Goal: Find specific page/section: Find specific page/section

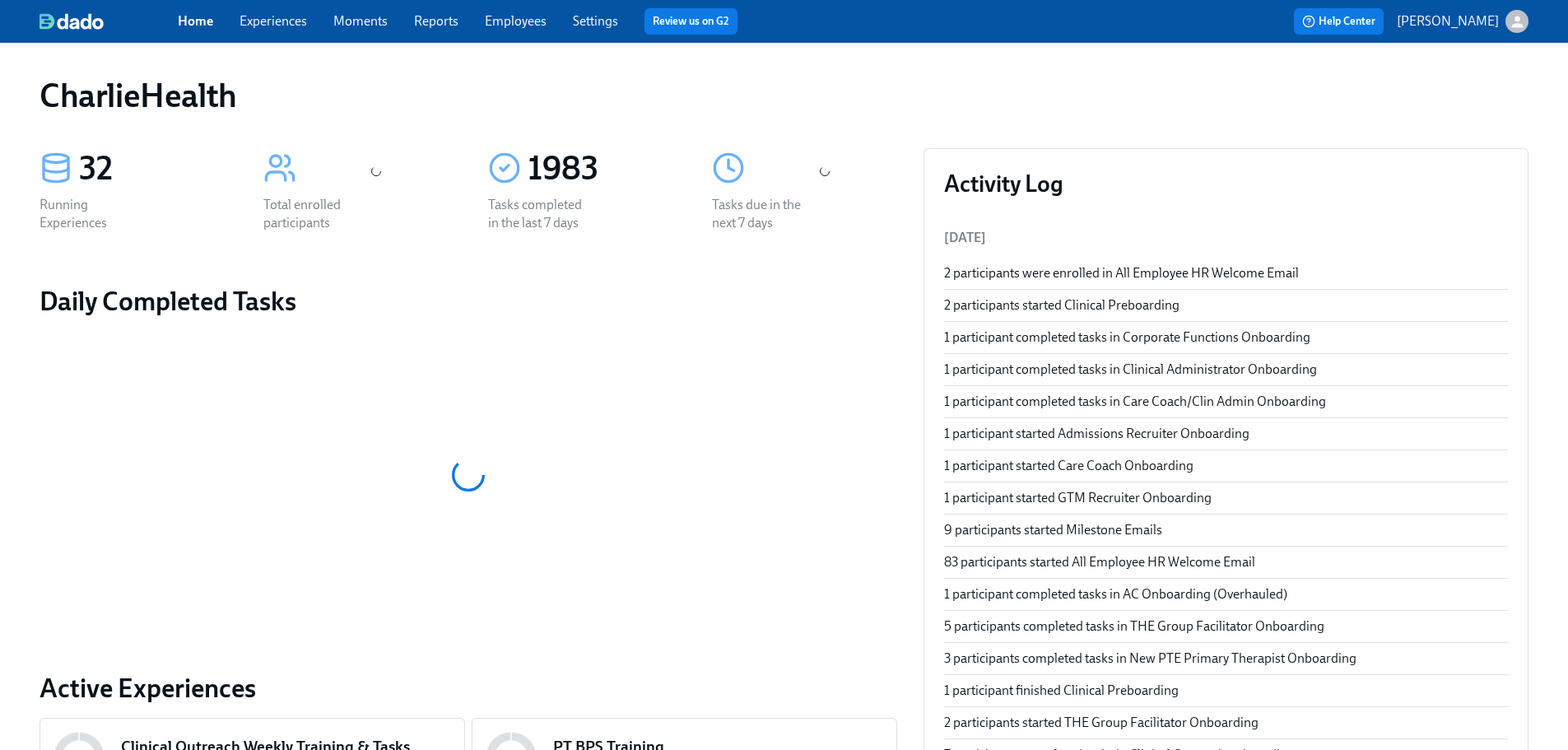
click at [476, 18] on div "Home Experiences Moments Reports Employees Settings Review us on G2" at bounding box center [515, 21] width 676 height 27
click at [501, 18] on link "Employees" at bounding box center [515, 21] width 62 height 16
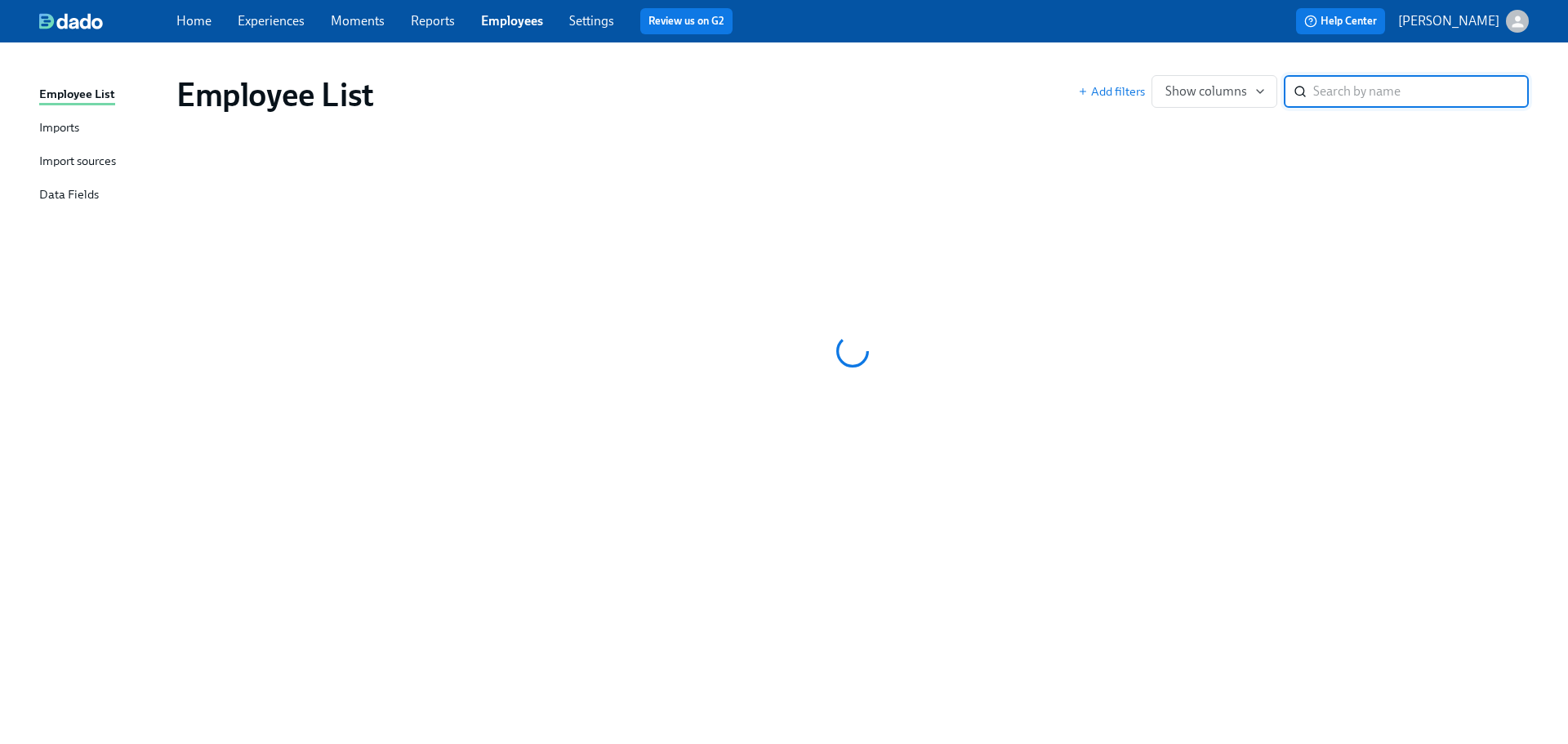
click at [1430, 118] on div "Employee List Add filters Show columns ​" at bounding box center [853, 94] width 1379 height 66
click at [1399, 123] on div "Employee List Add filters Show columns ​" at bounding box center [853, 94] width 1379 height 66
click at [443, 26] on link "Reports" at bounding box center [432, 21] width 44 height 16
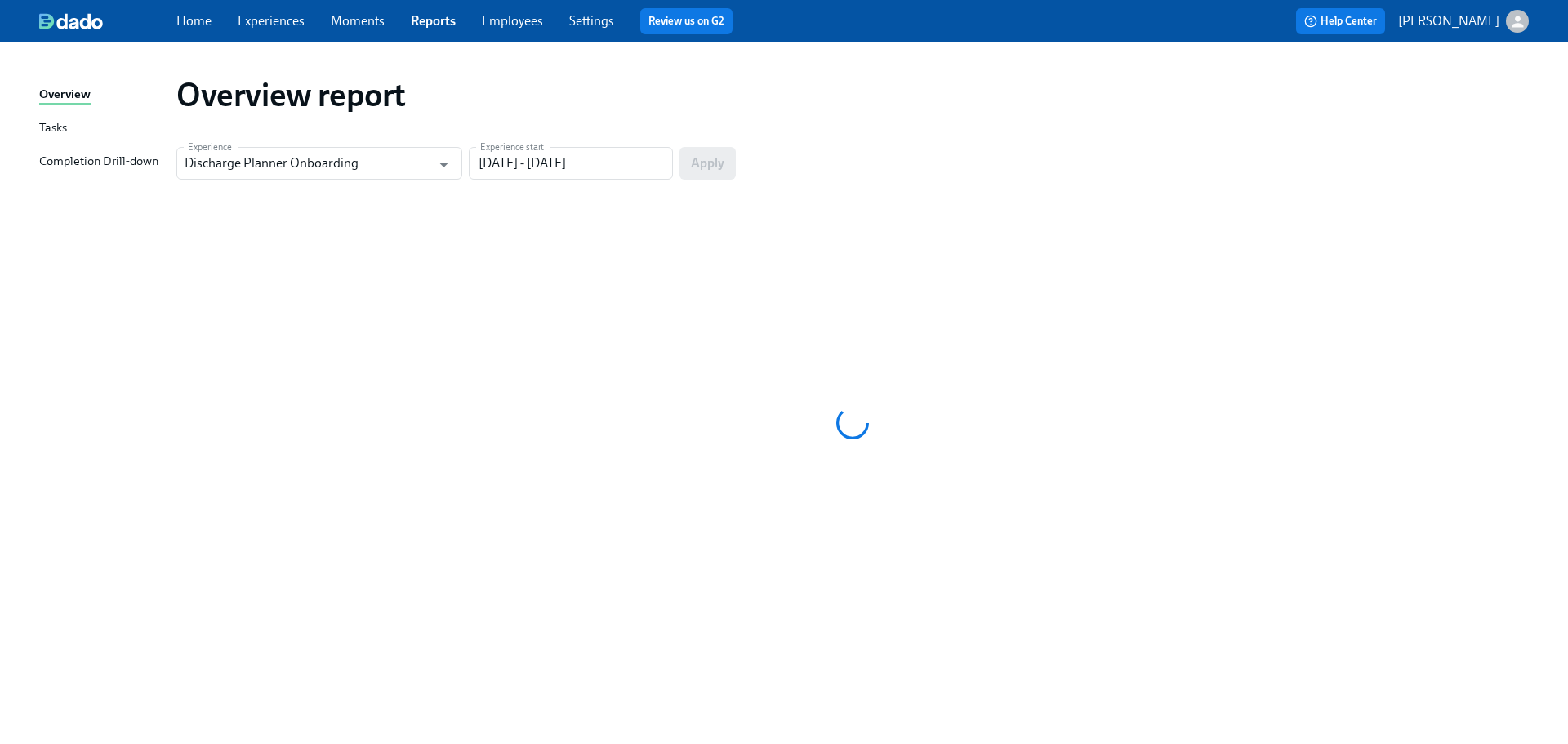
click at [508, 22] on link "Employees" at bounding box center [513, 21] width 62 height 16
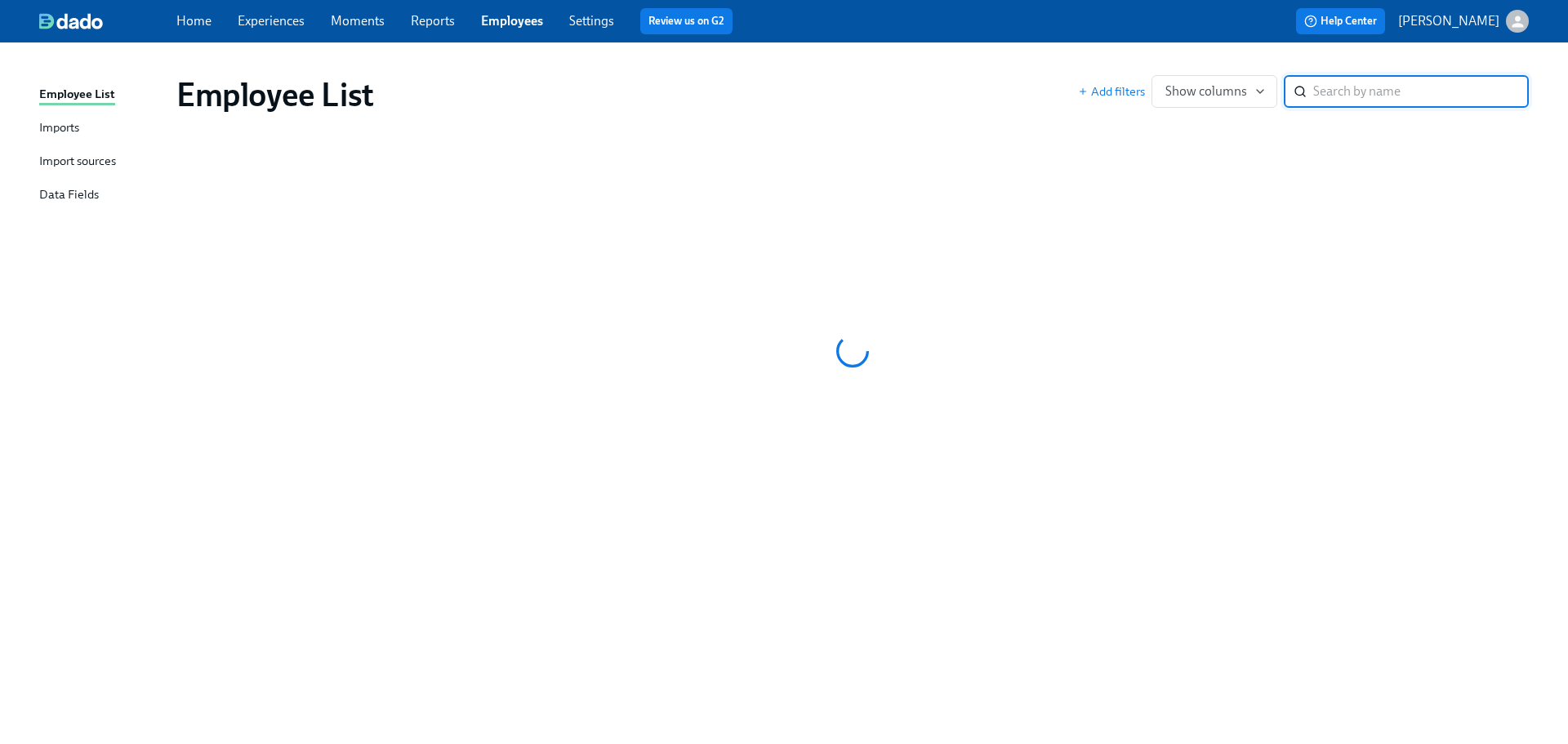
click at [396, 34] on div "Home Experiences Moments Reports Employees Settings Review us on G2 Help Center…" at bounding box center [784, 21] width 1568 height 42
click at [438, 10] on div "Home Experiences Moments Reports Employees Settings Review us on G2" at bounding box center [515, 21] width 677 height 26
click at [442, 18] on link "Reports" at bounding box center [432, 21] width 44 height 16
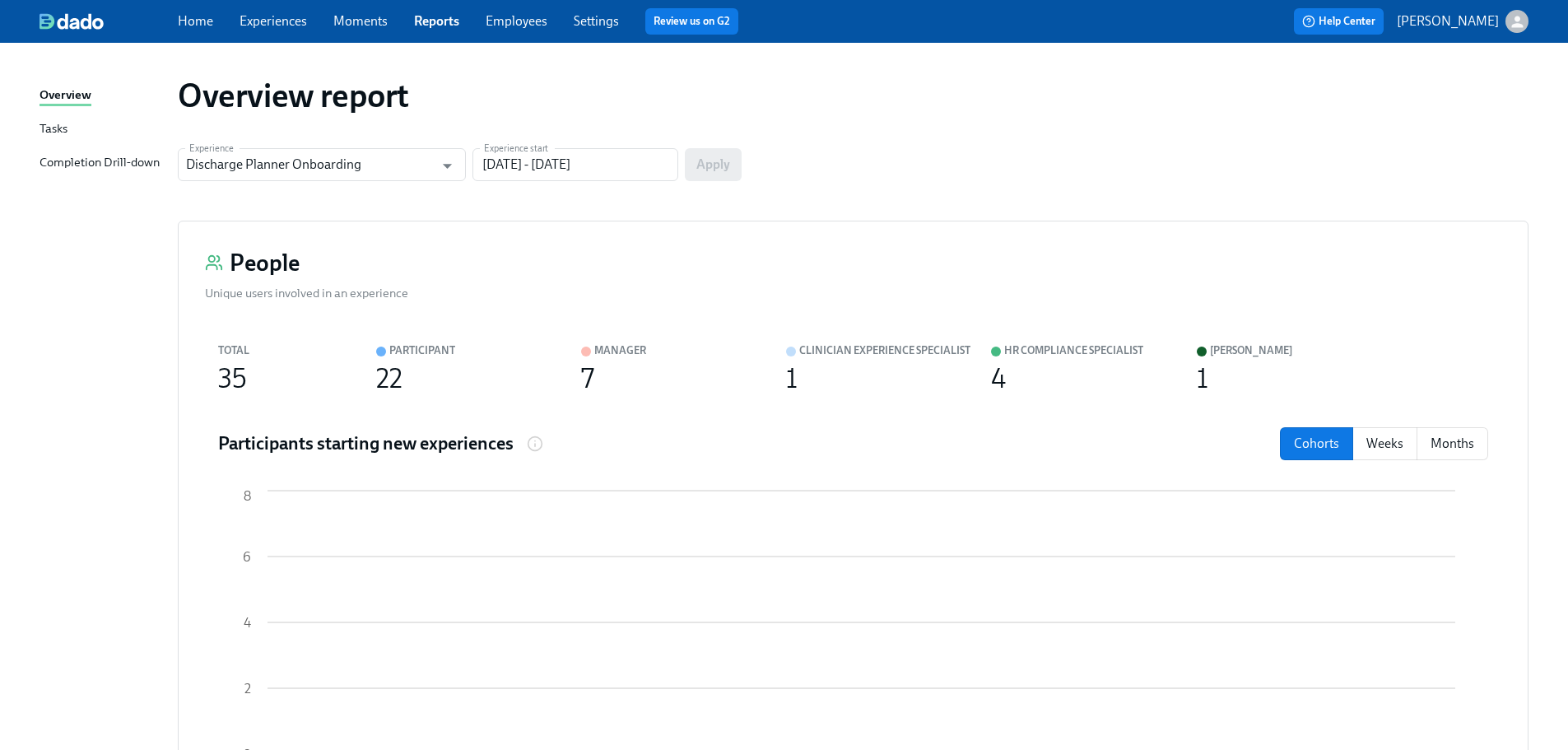
click at [494, 23] on link "Employees" at bounding box center [516, 21] width 62 height 16
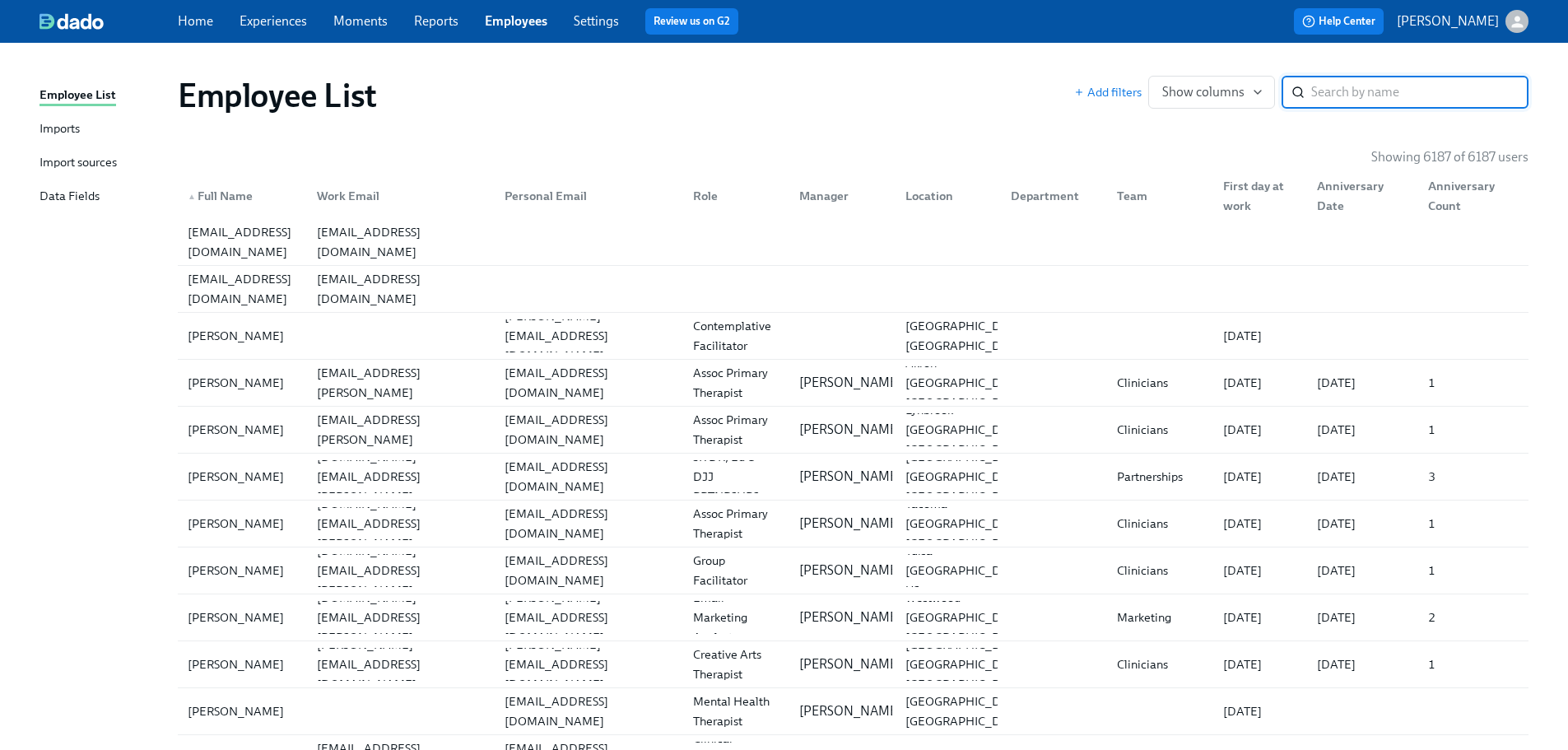
click at [1361, 84] on input "search" at bounding box center [1419, 92] width 217 height 33
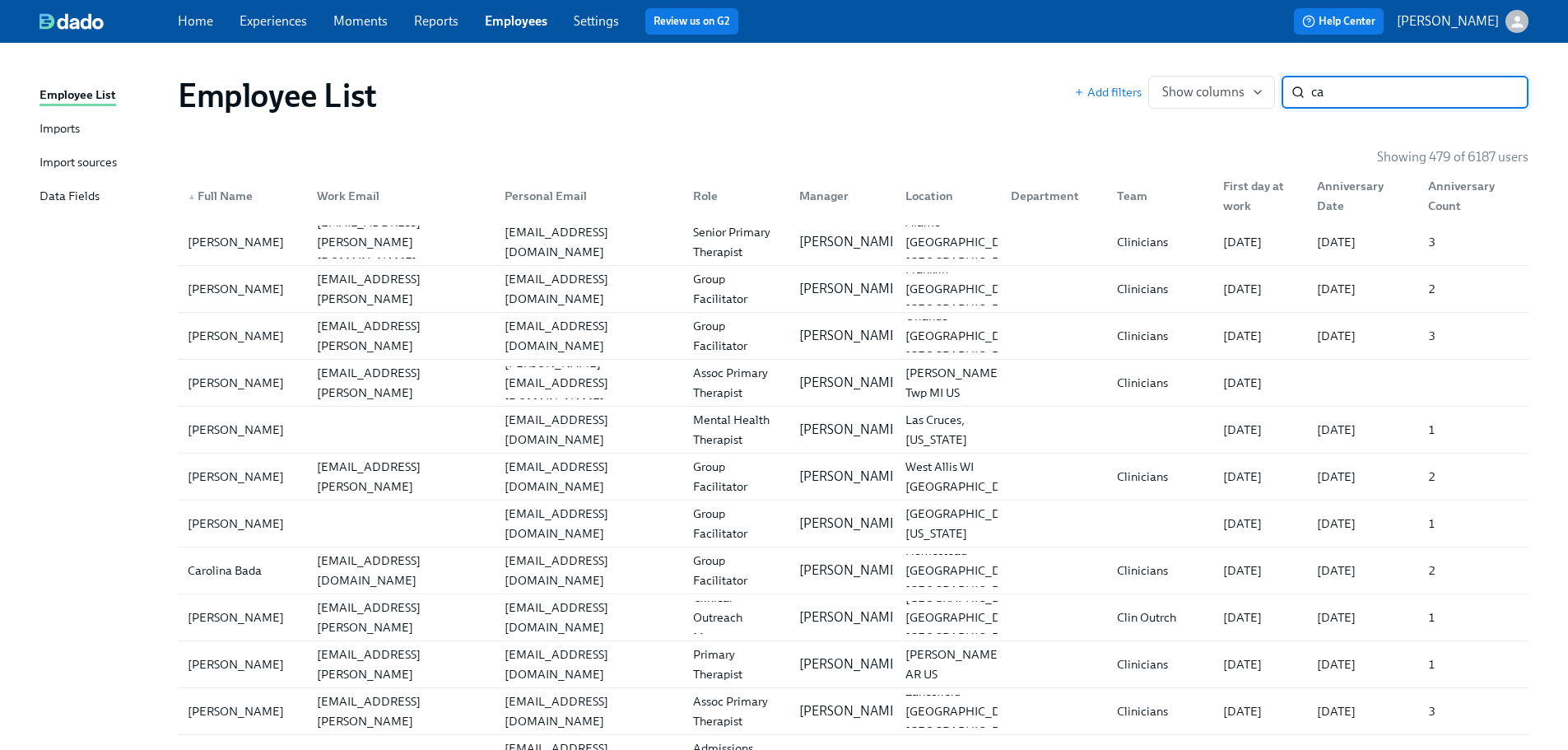
type input "c"
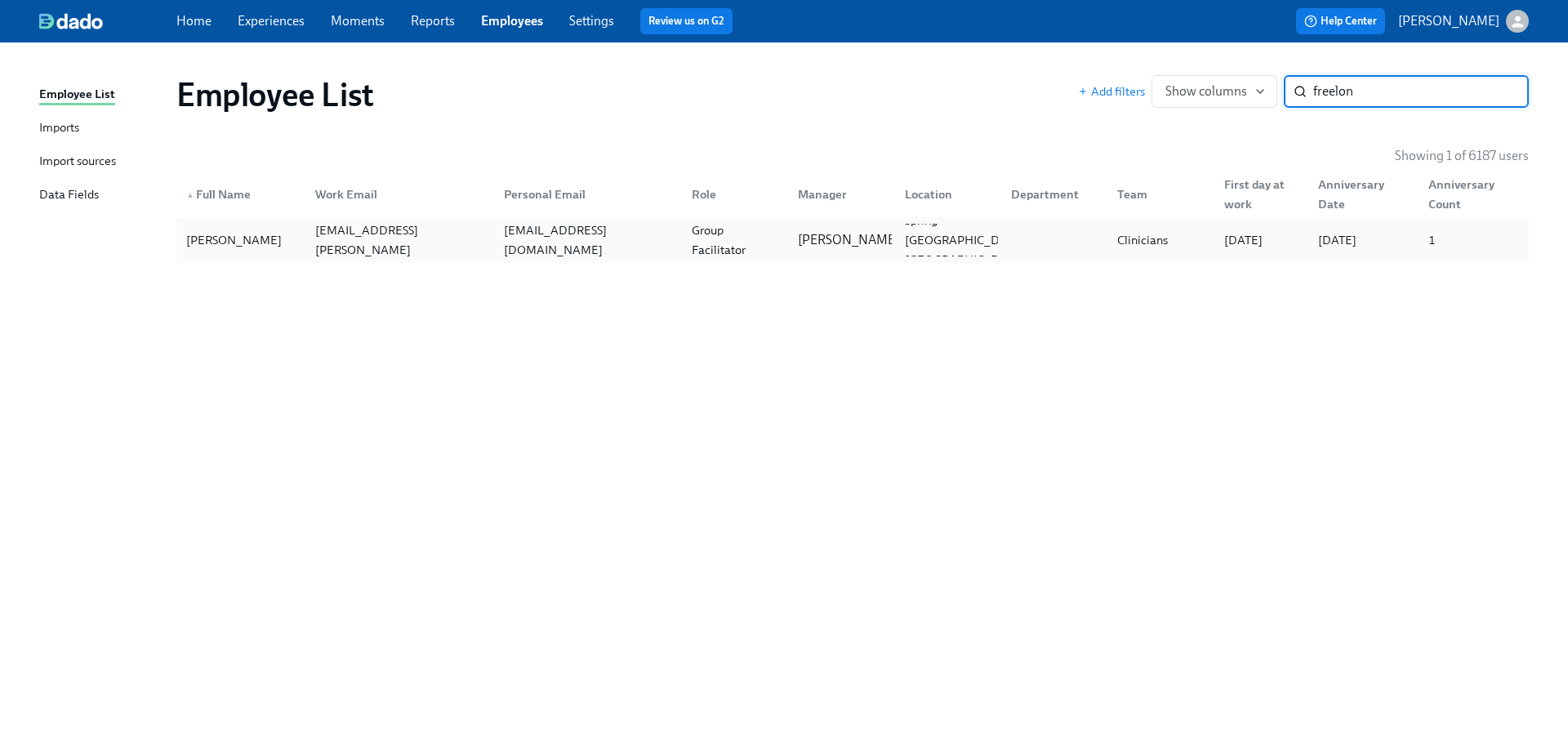
type input "freelon"
click at [643, 244] on div "[EMAIL_ADDRESS][DOMAIN_NAME]" at bounding box center [588, 240] width 181 height 39
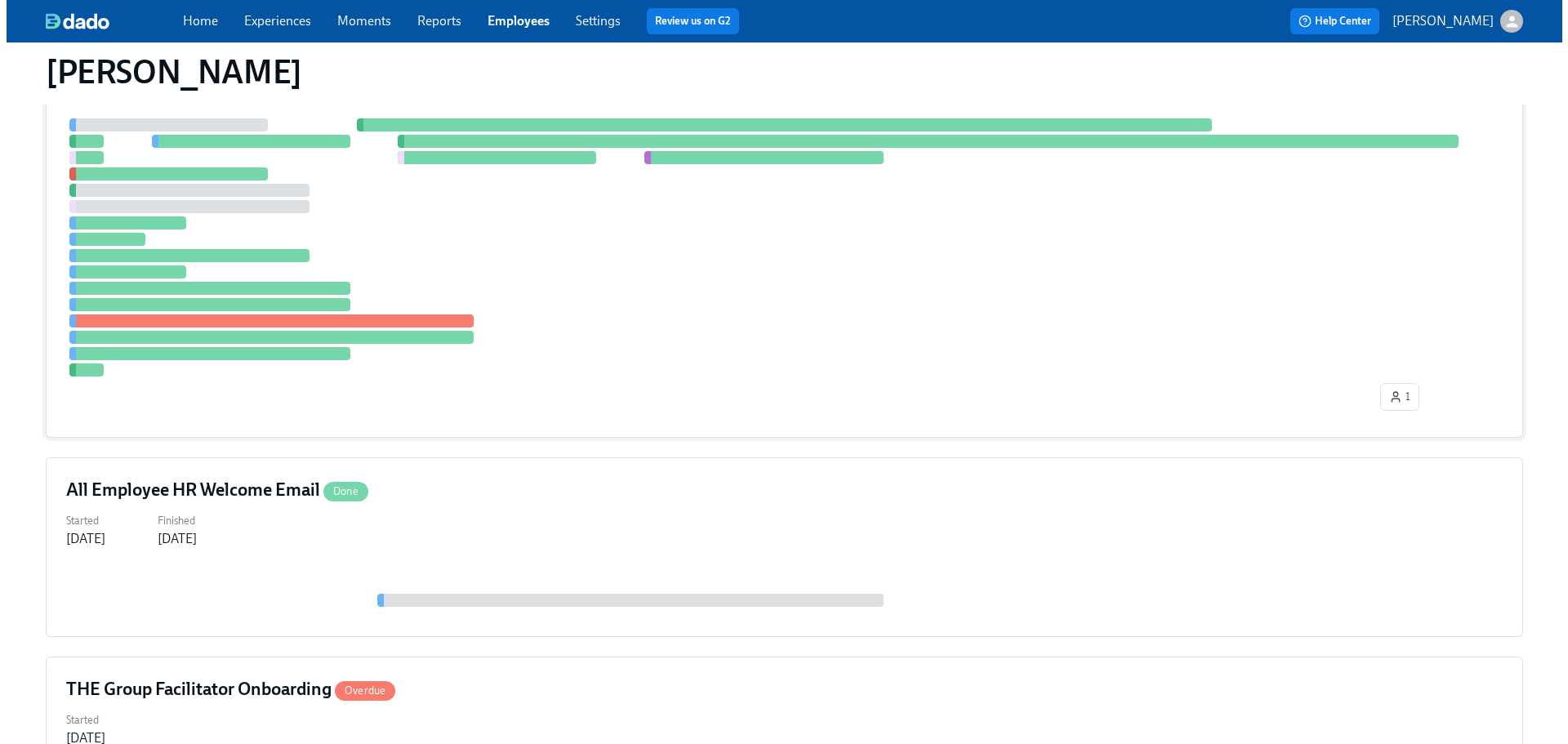
scroll to position [765, 0]
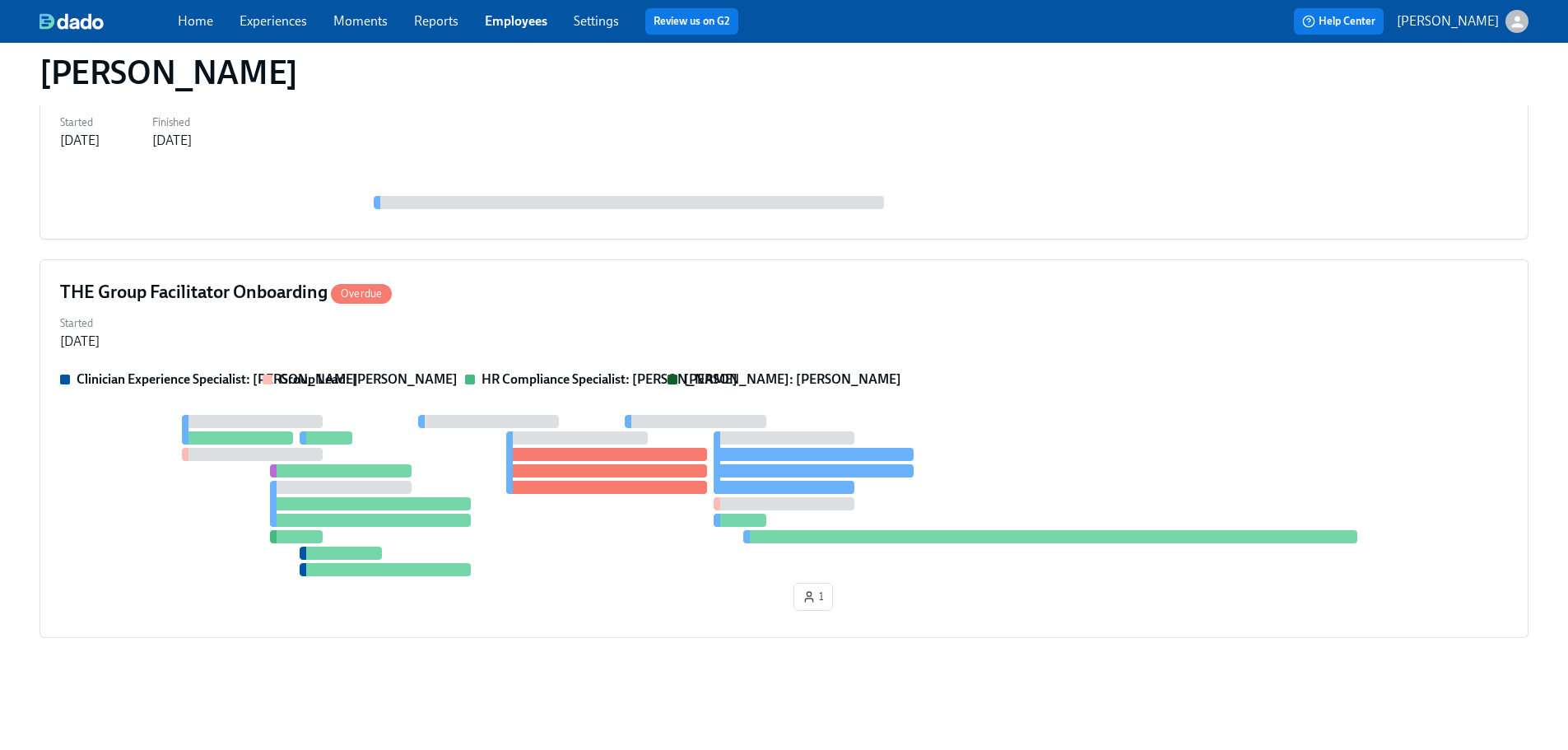
click at [859, 405] on div "Clinician Experience Specialist: [PERSON_NAME] Group Lead: [PERSON_NAME] HR Com…" at bounding box center [784, 494] width 1448 height 247
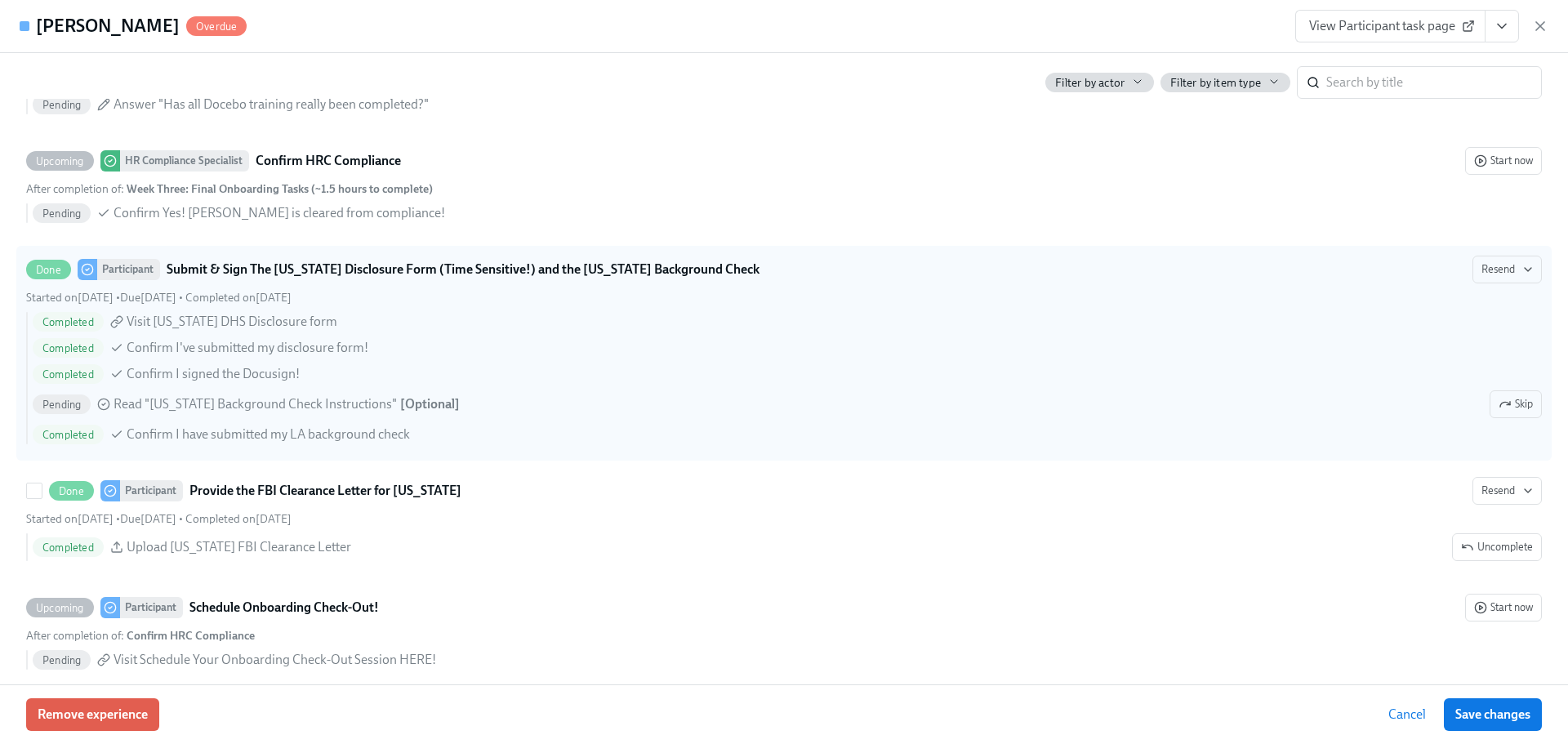
scroll to position [3593, 0]
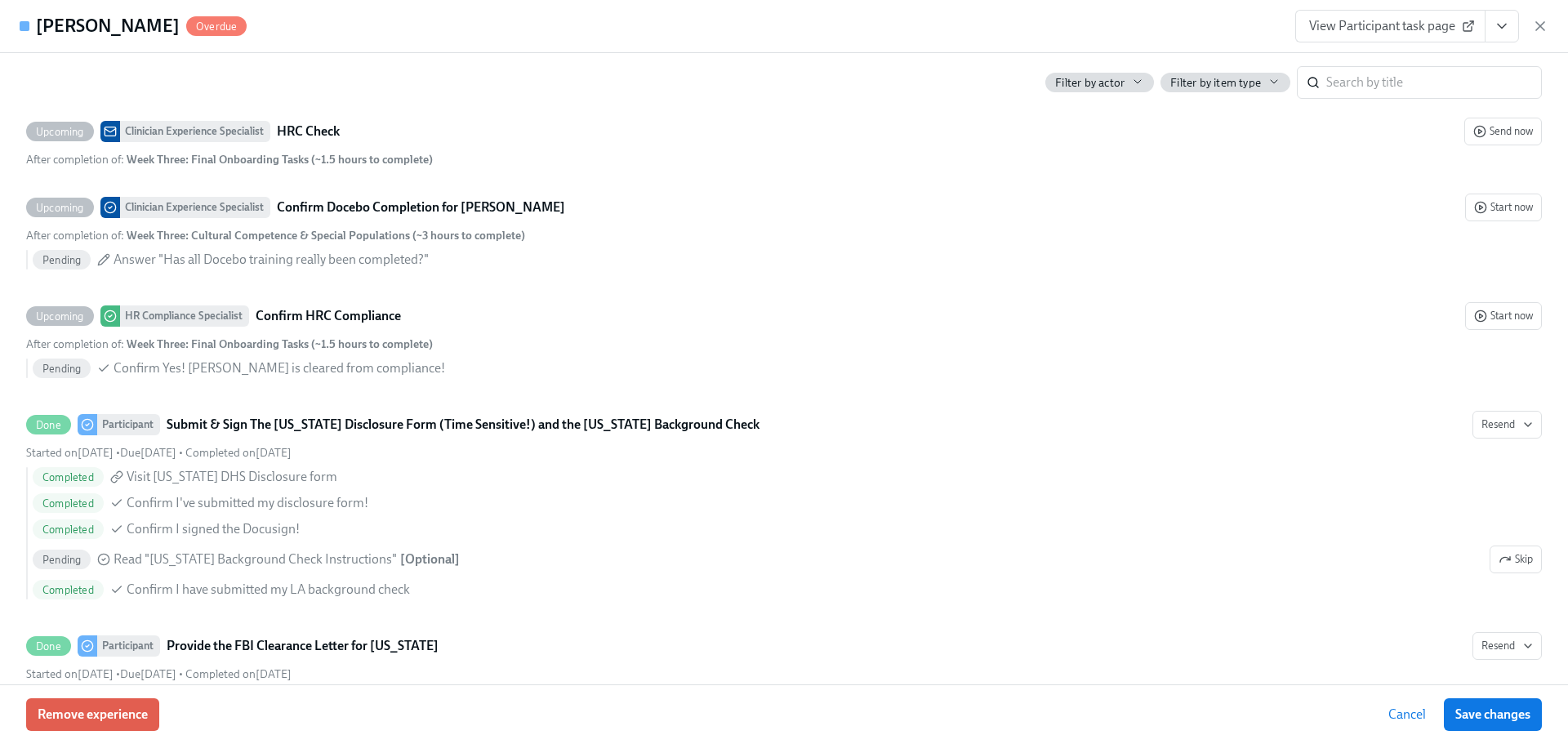
click at [756, 37] on div "[PERSON_NAME] Overdue View Participant task page" at bounding box center [784, 26] width 1568 height 53
click at [785, 49] on div "[PERSON_NAME] Overdue View Participant task page" at bounding box center [784, 26] width 1568 height 53
click at [810, 27] on div "[PERSON_NAME] Overdue View Participant task page" at bounding box center [784, 26] width 1568 height 53
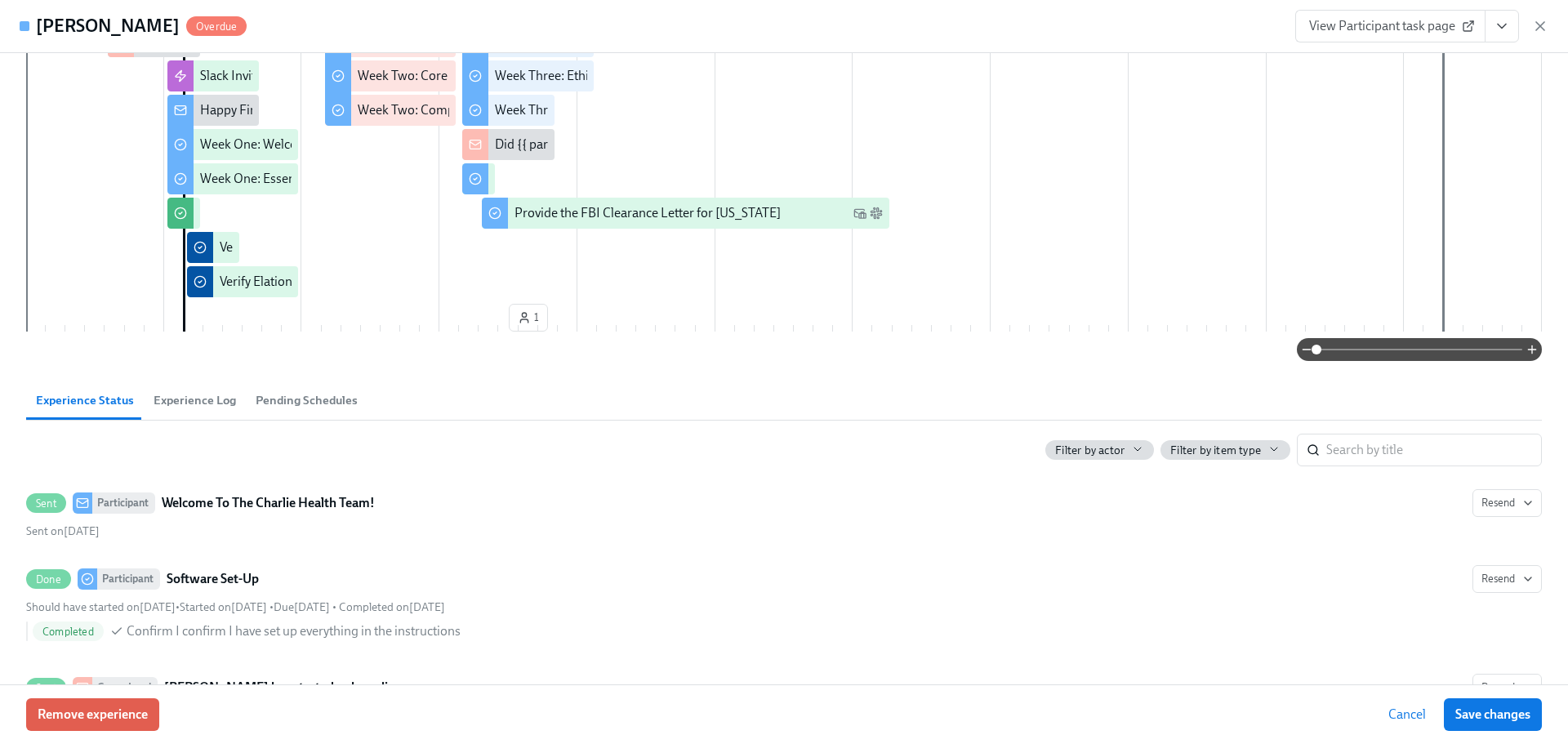
scroll to position [0, 0]
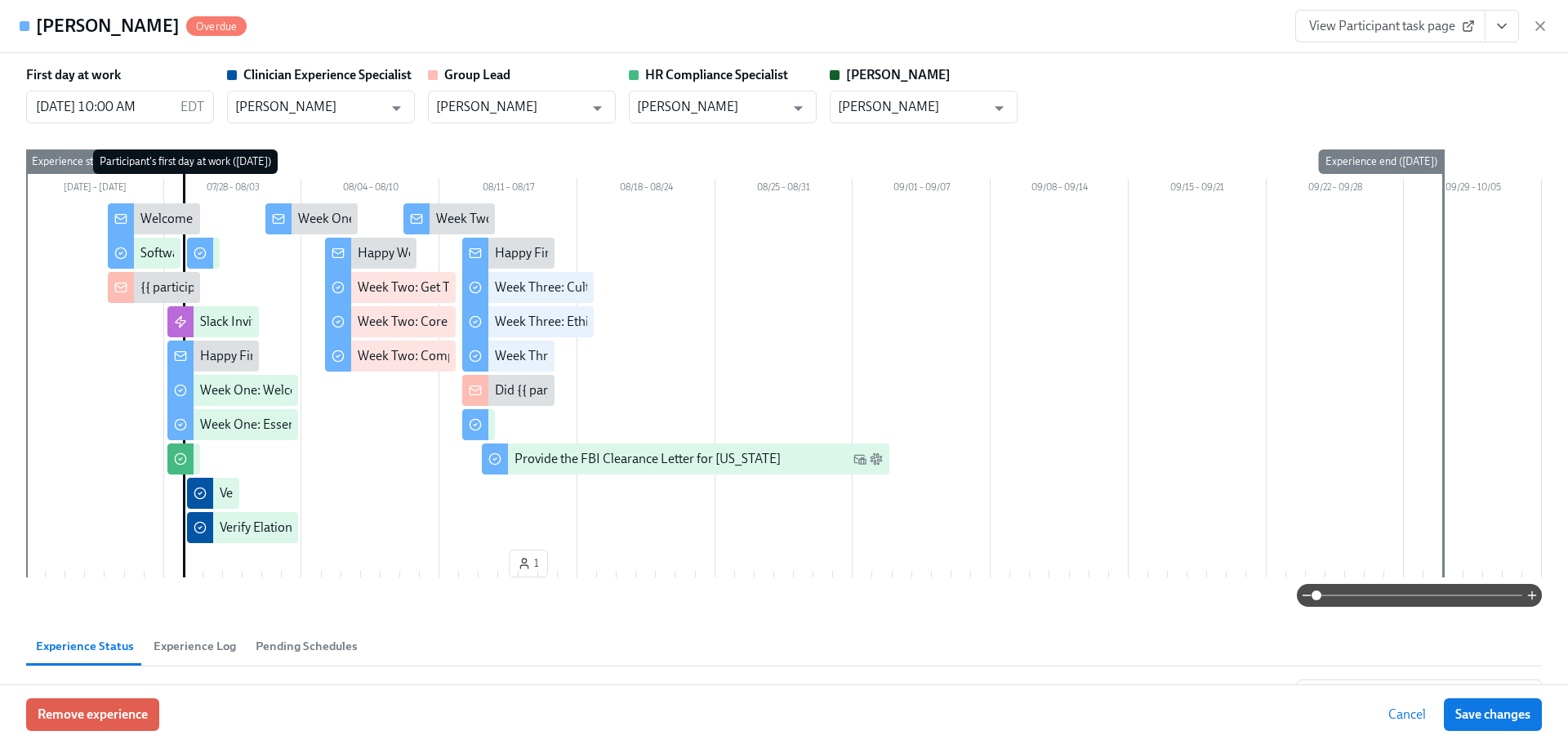
click at [1088, 65] on div "First day at work [DATE] 10:00 AM EDT ​ Clinician Experience Specialist [PERSON…" at bounding box center [784, 369] width 1568 height 632
click at [1107, 72] on div "First day at work [DATE] 10:00 AM EDT ​ Clinician Experience Specialist [PERSON…" at bounding box center [784, 95] width 1516 height 57
click at [1071, 81] on div "First day at work [DATE] 10:00 AM EDT ​ Clinician Experience Specialist [PERSON…" at bounding box center [784, 95] width 1516 height 57
click at [1048, 118] on div "First day at work [DATE] 10:00 AM EDT ​ Clinician Experience Specialist [PERSON…" at bounding box center [784, 95] width 1516 height 57
click at [1047, 101] on div "First day at work [DATE] 10:00 AM EDT ​ Clinician Experience Specialist [PERSON…" at bounding box center [784, 95] width 1516 height 57
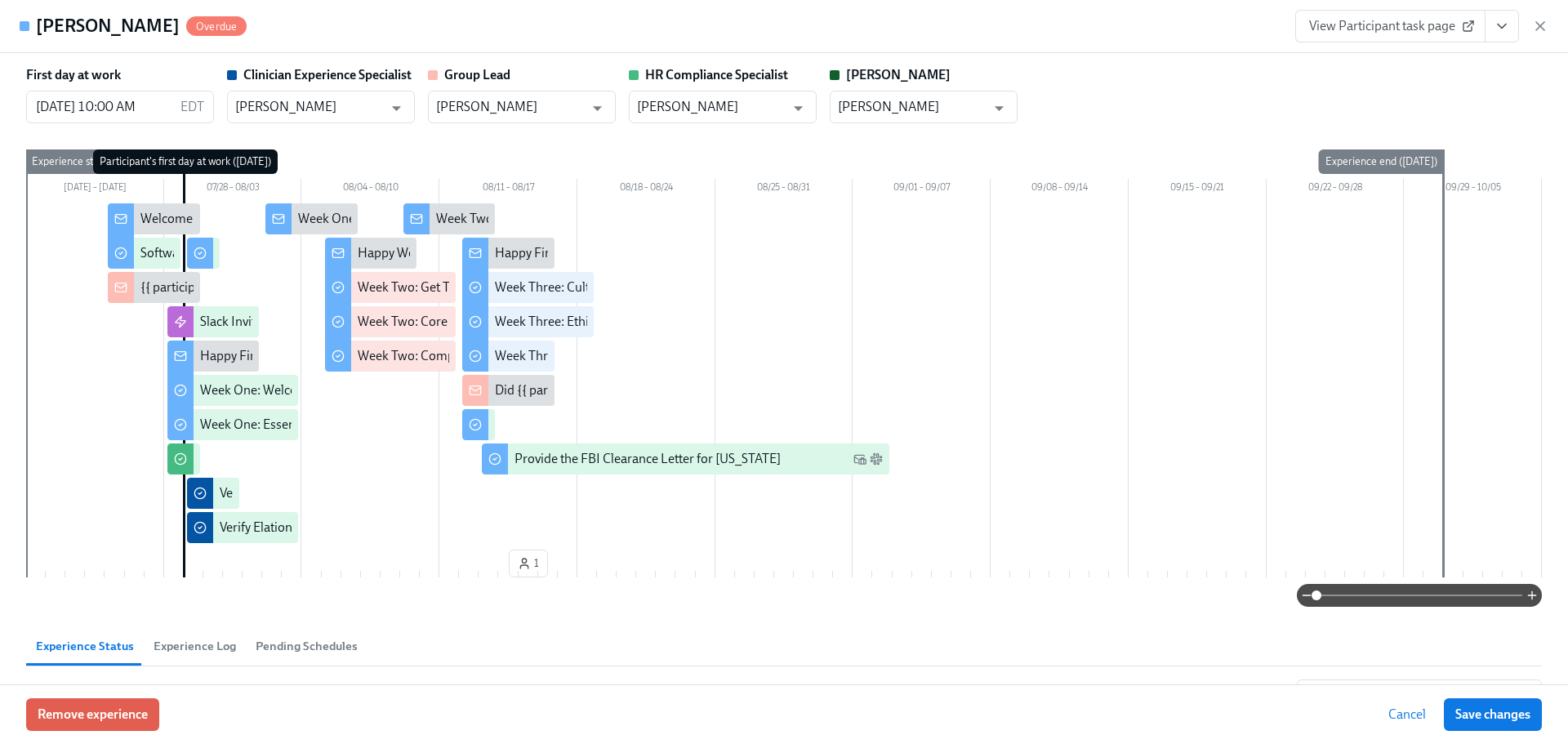
click at [1036, 132] on div "First day at work [DATE] 10:00 AM EDT ​ Clinician Experience Specialist [PERSON…" at bounding box center [784, 336] width 1516 height 541
click at [1037, 133] on div "First day at work [DATE] 10:00 AM EDT ​ Clinician Experience Specialist [PERSON…" at bounding box center [784, 336] width 1516 height 541
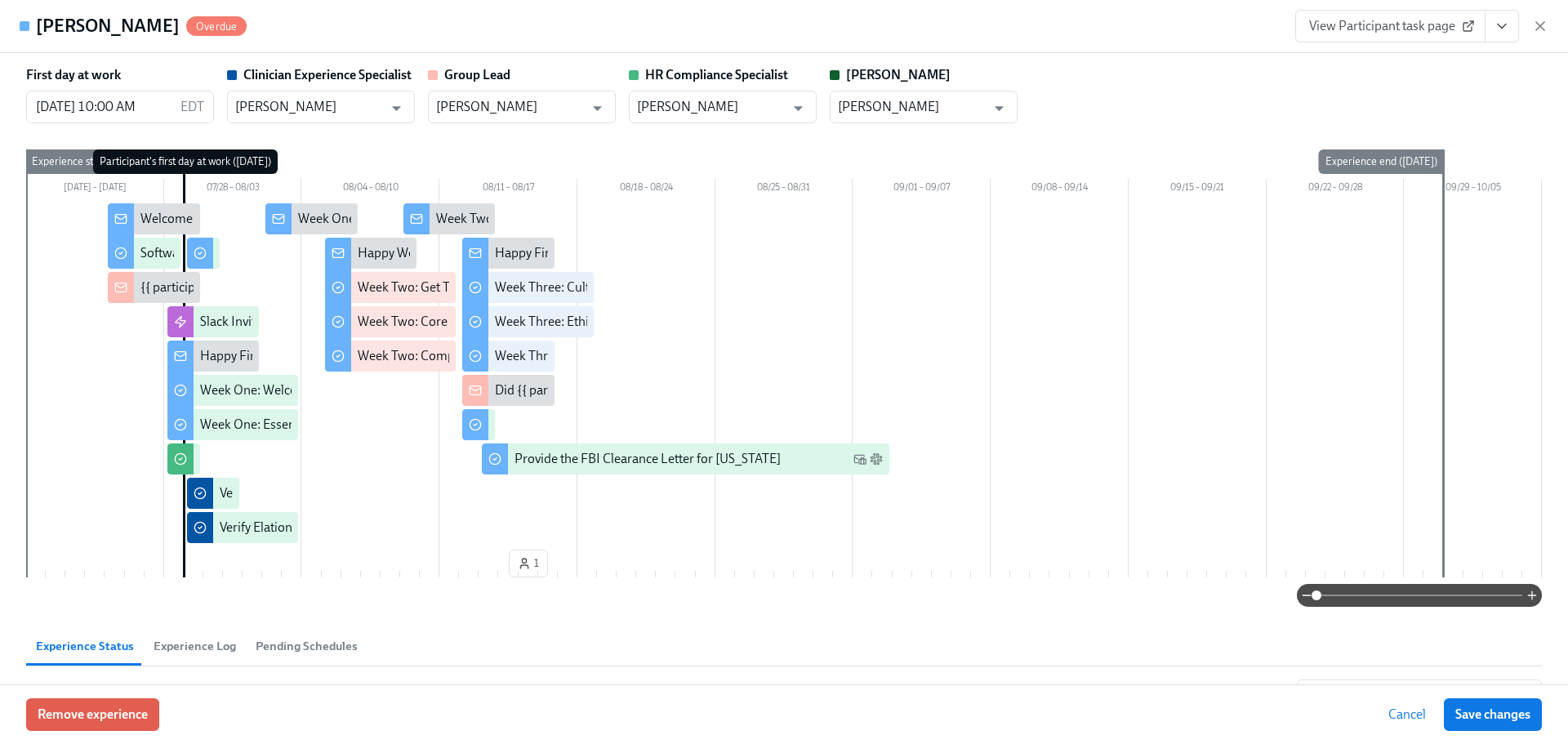
click at [1022, 145] on div "First day at work [DATE] 10:00 AM EDT ​ Clinician Experience Specialist [PERSON…" at bounding box center [784, 336] width 1516 height 541
click at [1097, 89] on div "First day at work [DATE] 10:00 AM EDT ​ Clinician Experience Specialist [PERSON…" at bounding box center [784, 95] width 1516 height 57
